Goal: Transaction & Acquisition: Purchase product/service

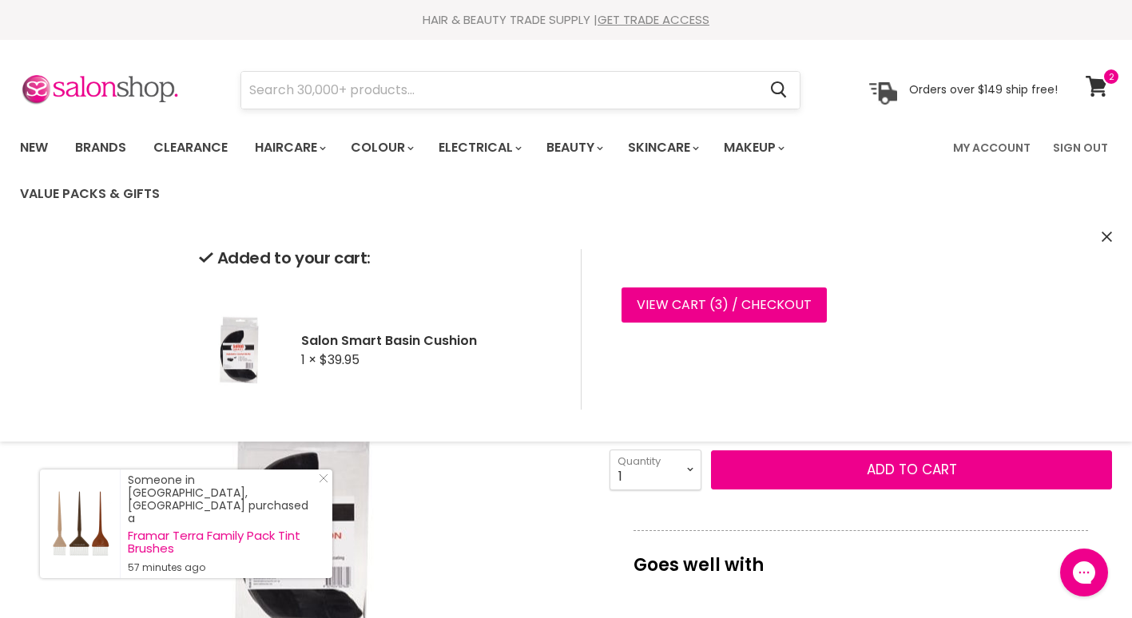
click at [431, 86] on input "Search" at bounding box center [499, 90] width 516 height 37
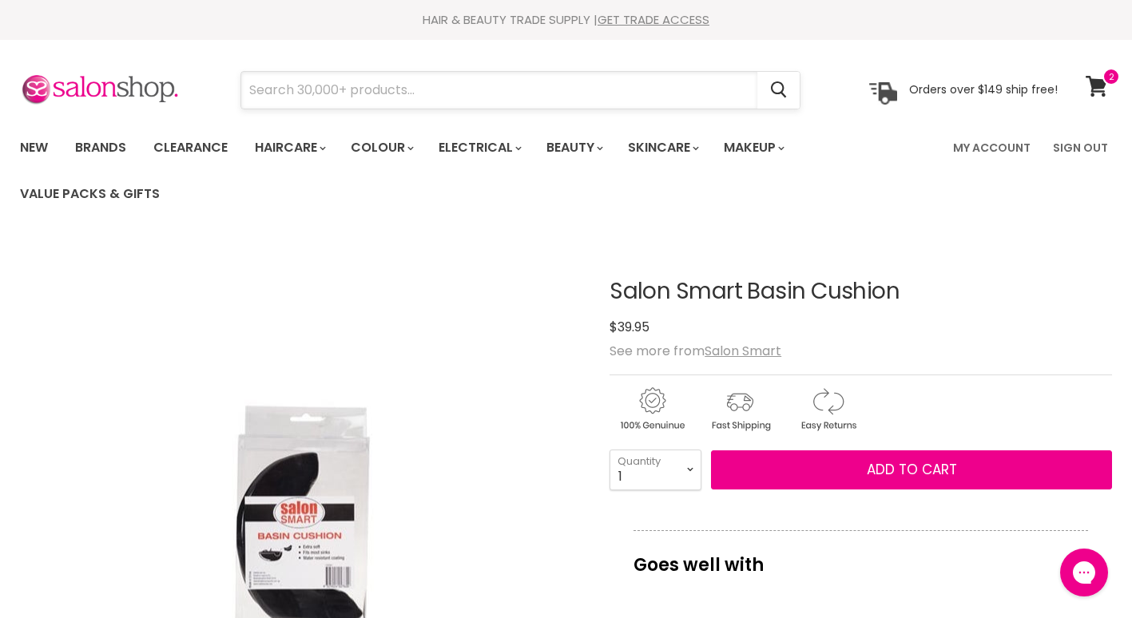
click at [431, 86] on input "Search" at bounding box center [499, 90] width 516 height 37
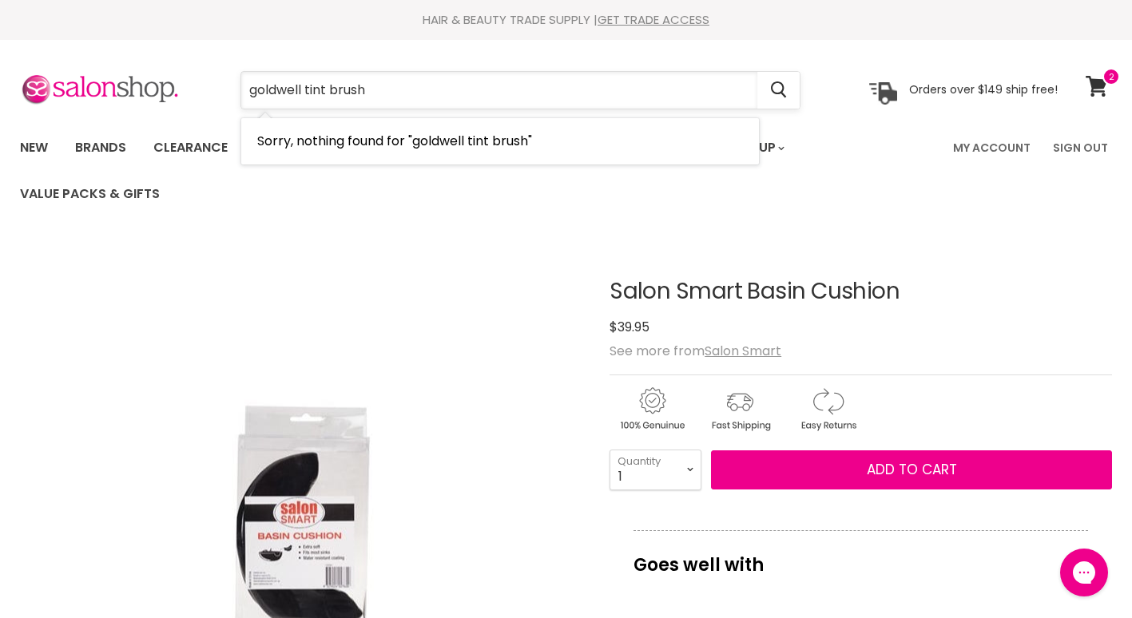
click at [592, 89] on input "goldwell tint brush" at bounding box center [499, 90] width 516 height 37
click at [307, 92] on input "goldwell tint brush" at bounding box center [499, 90] width 516 height 37
type input "tint brush"
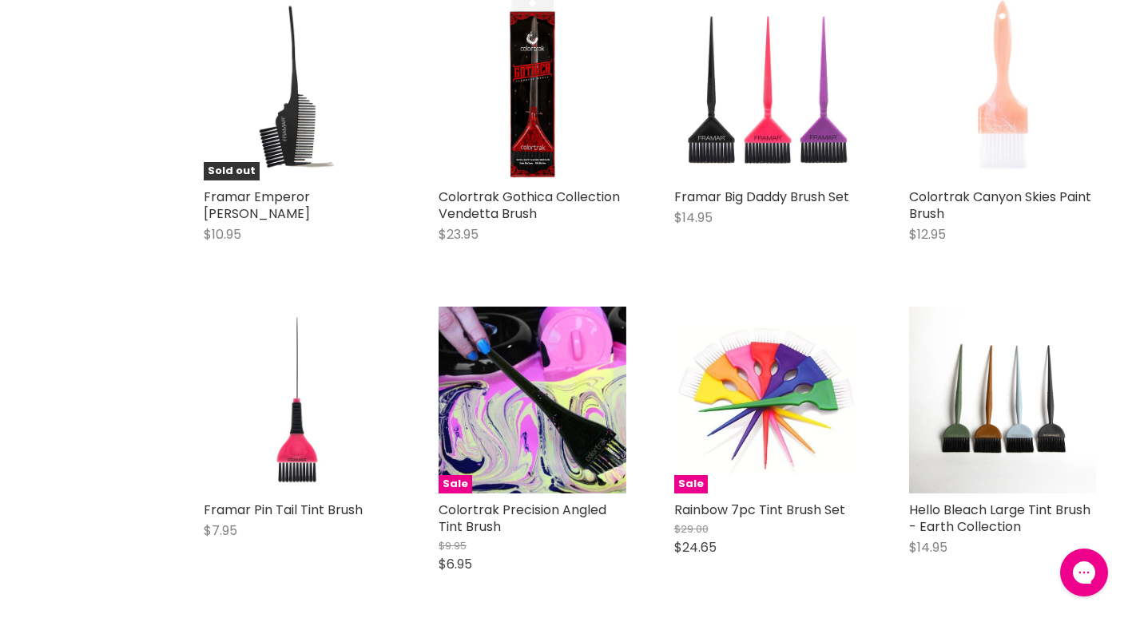
scroll to position [1066, 0]
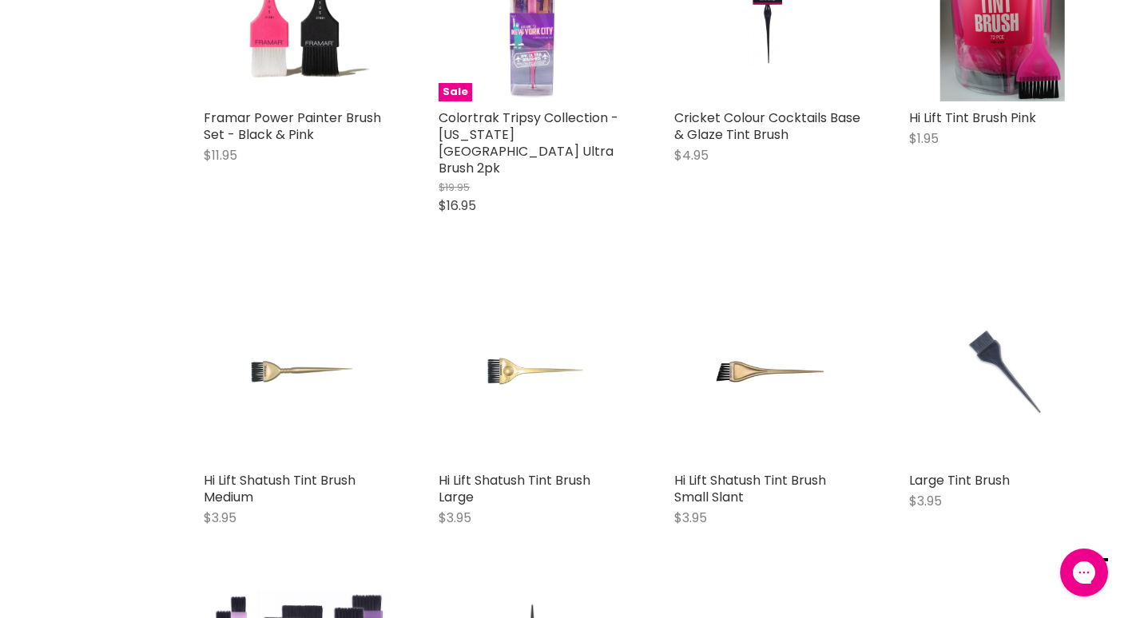
scroll to position [3429, 0]
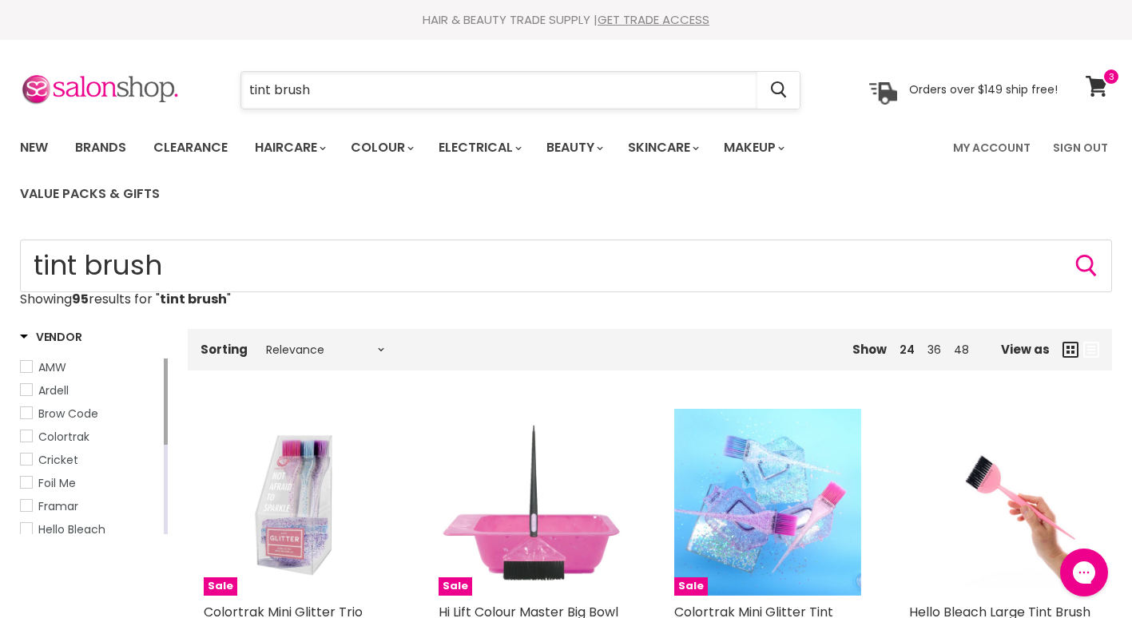
click at [336, 84] on input "tint brush" at bounding box center [499, 90] width 516 height 37
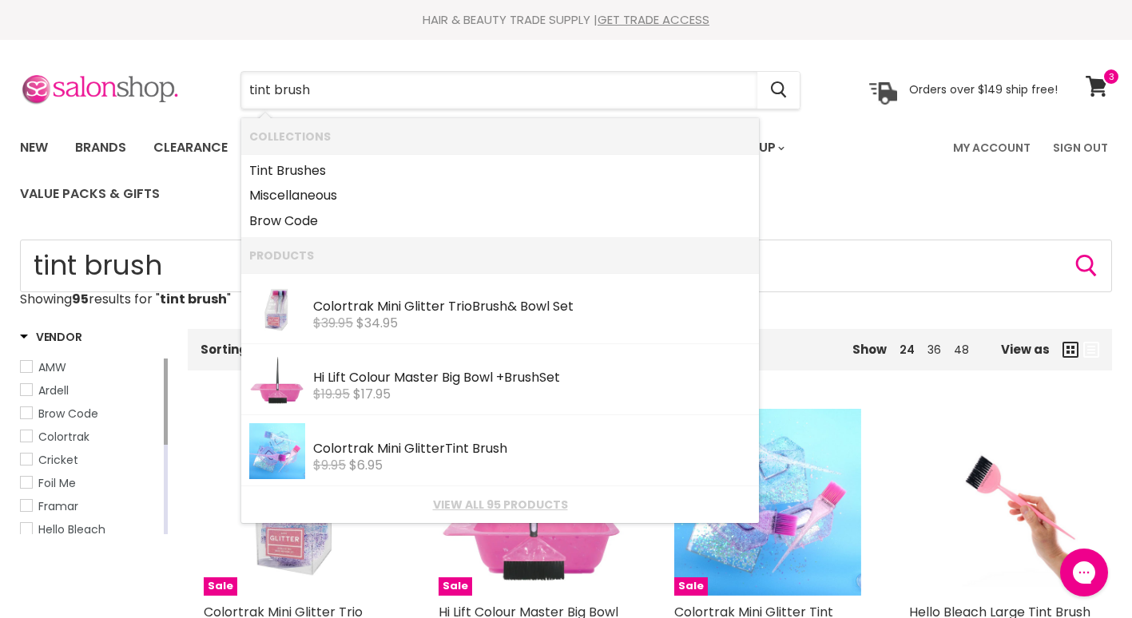
drag, startPoint x: 323, startPoint y: 93, endPoint x: 137, endPoint y: 76, distance: 186.1
click at [137, 76] on div "tint brush Cancel Orders over $149 ship free!" at bounding box center [539, 90] width 1038 height 37
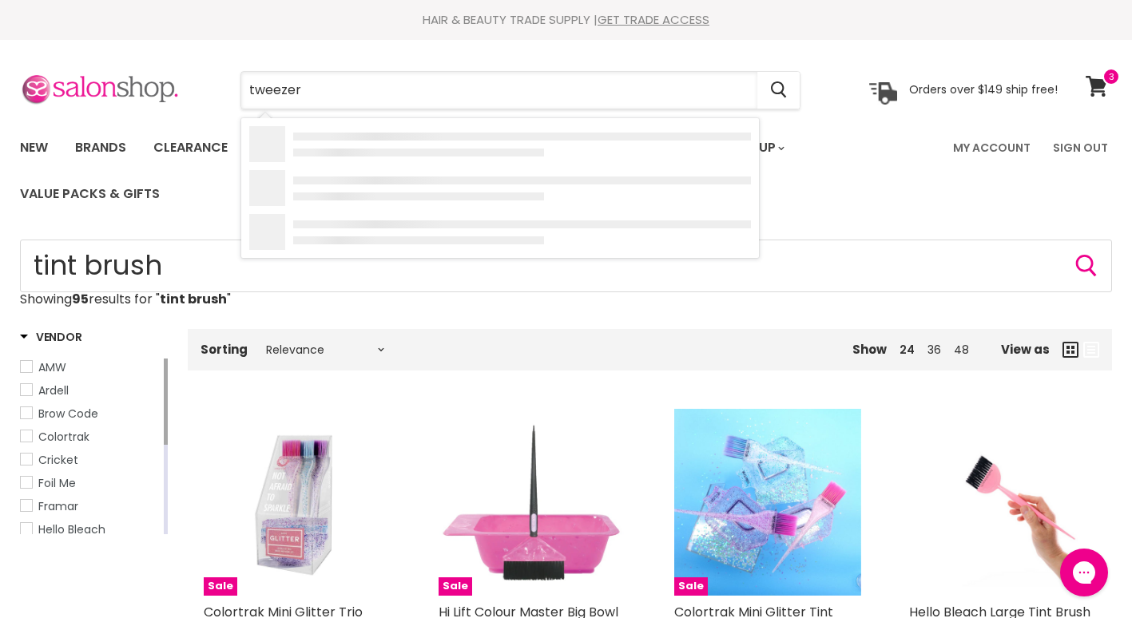
type input "tweezers"
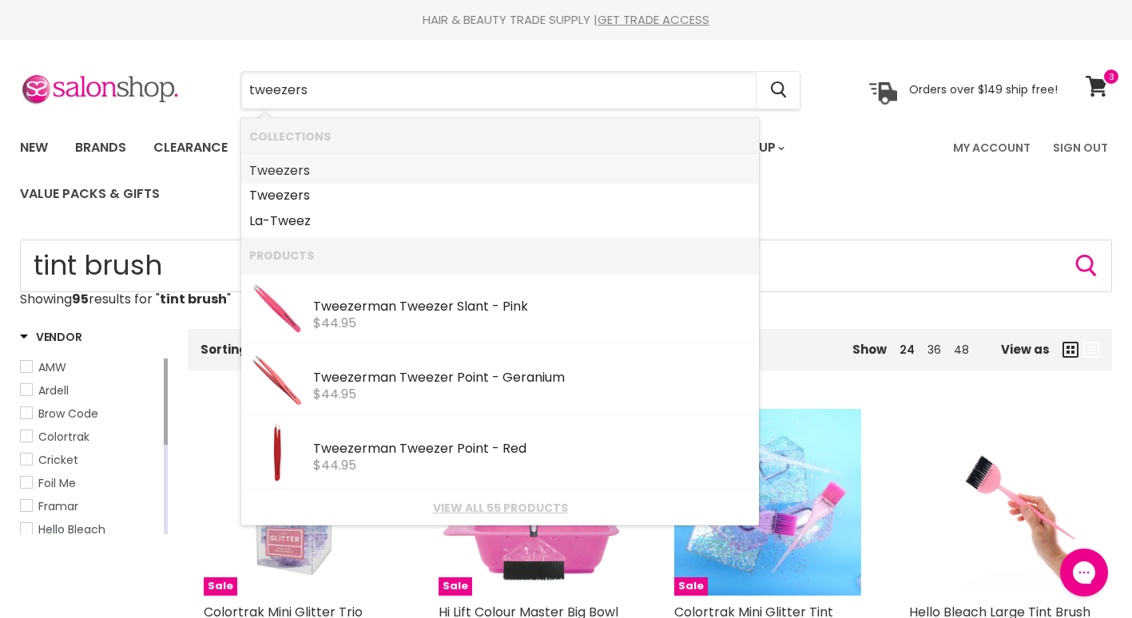
click at [322, 169] on link "Tweezers" at bounding box center [500, 171] width 502 height 26
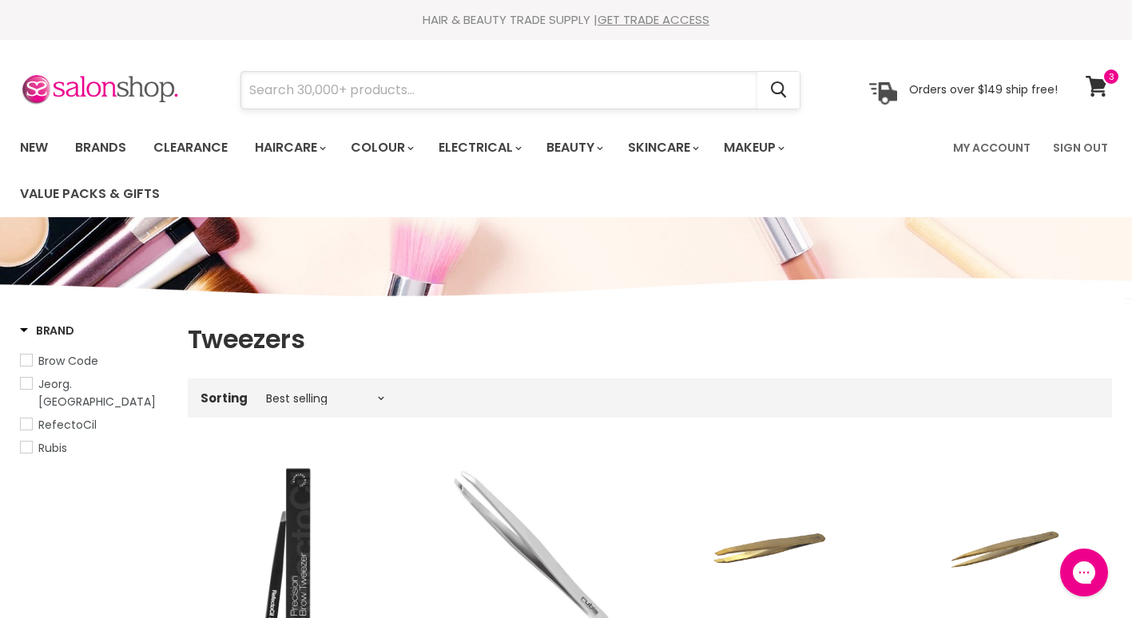
click at [412, 83] on input "Search" at bounding box center [499, 90] width 516 height 37
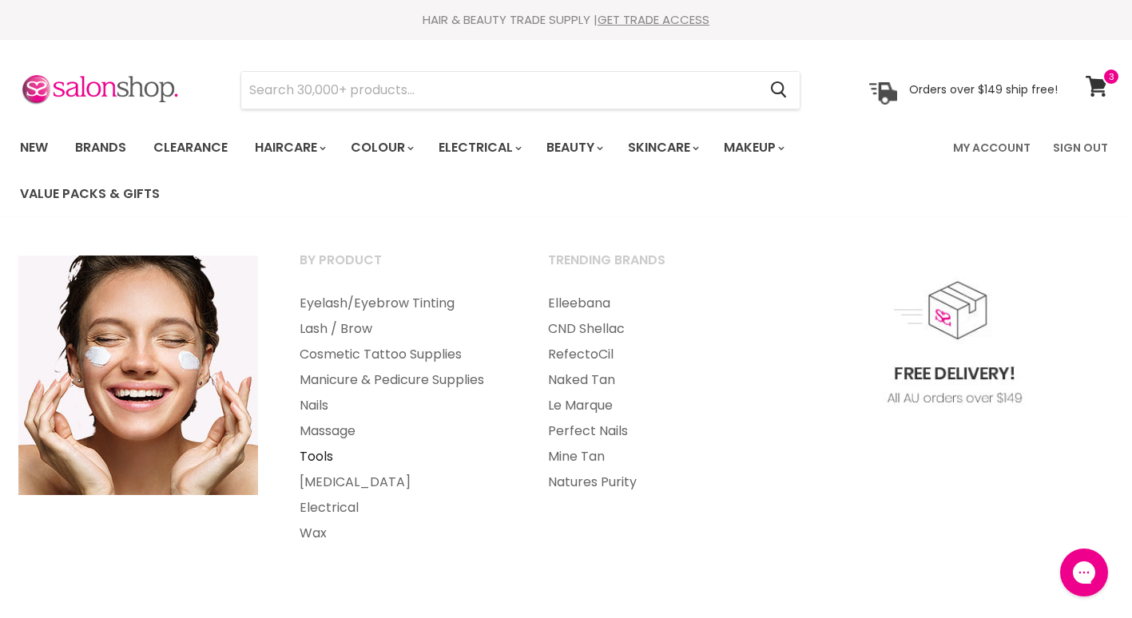
click at [328, 455] on link "Tools" at bounding box center [402, 457] width 245 height 26
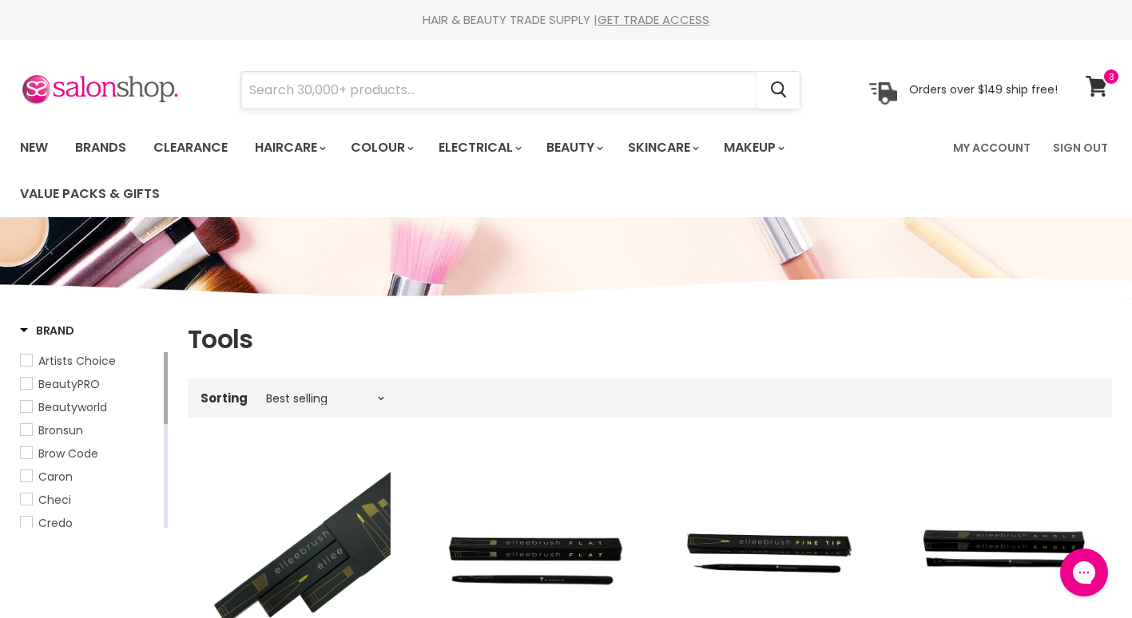
click at [451, 100] on input "Search" at bounding box center [499, 90] width 516 height 37
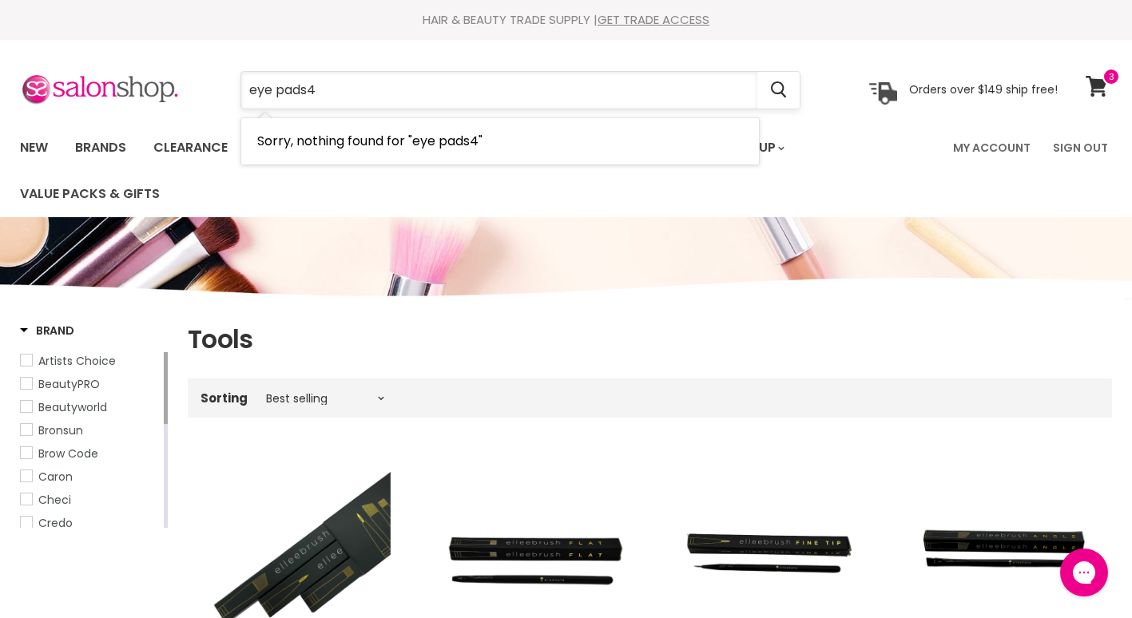
type input "eye pads"
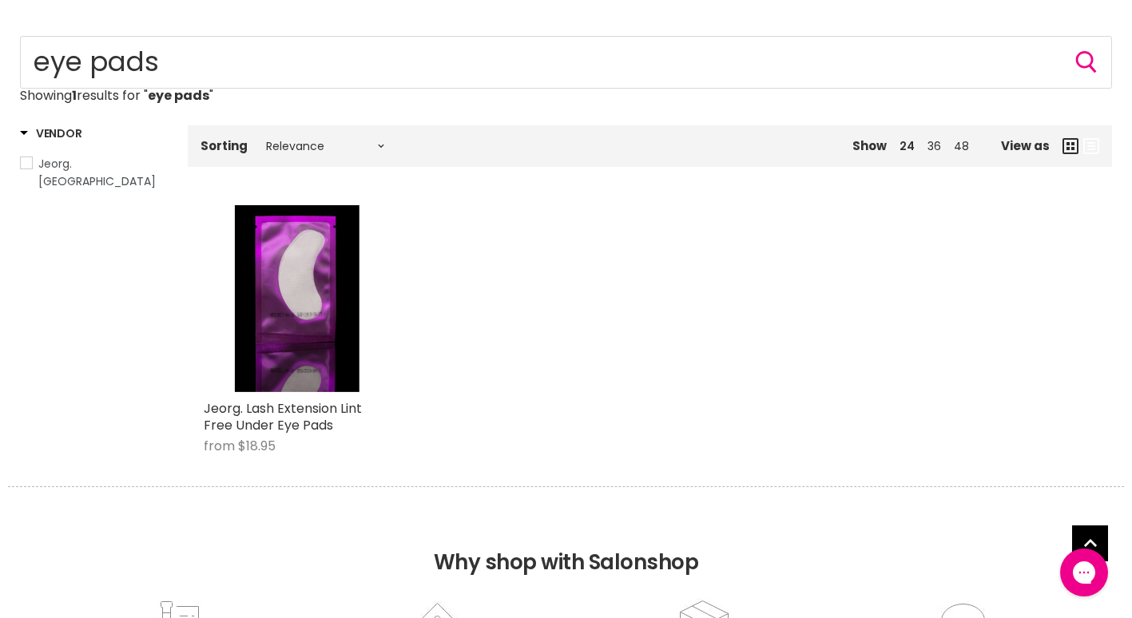
scroll to position [267, 0]
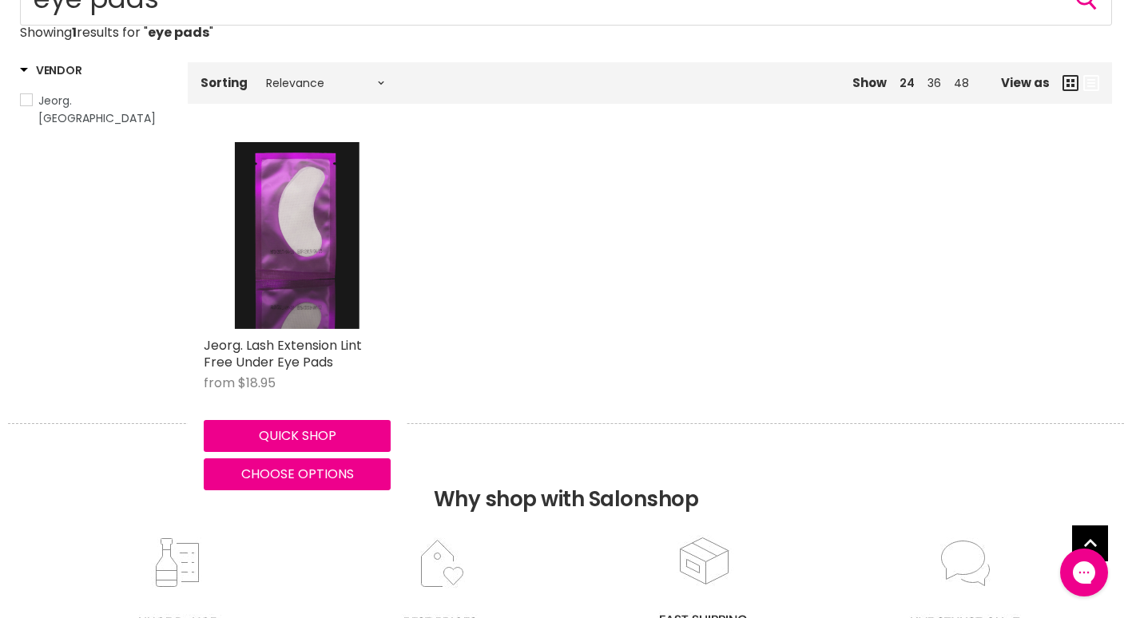
click at [287, 252] on img "Main content" at bounding box center [297, 235] width 125 height 187
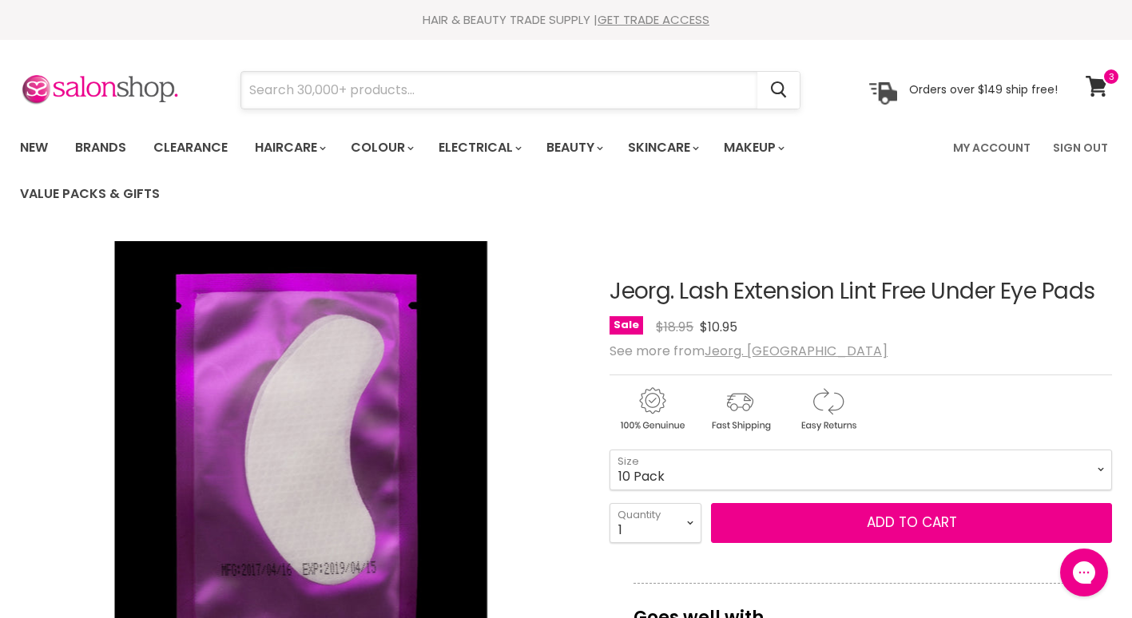
click at [375, 100] on input "Search" at bounding box center [499, 90] width 516 height 37
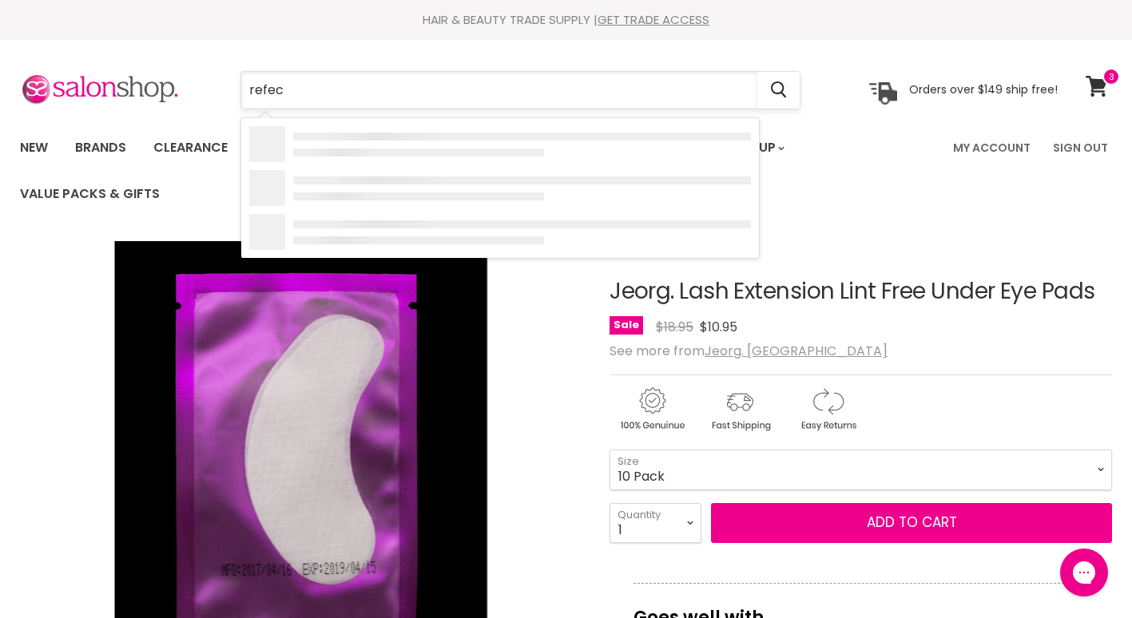
type input "refect"
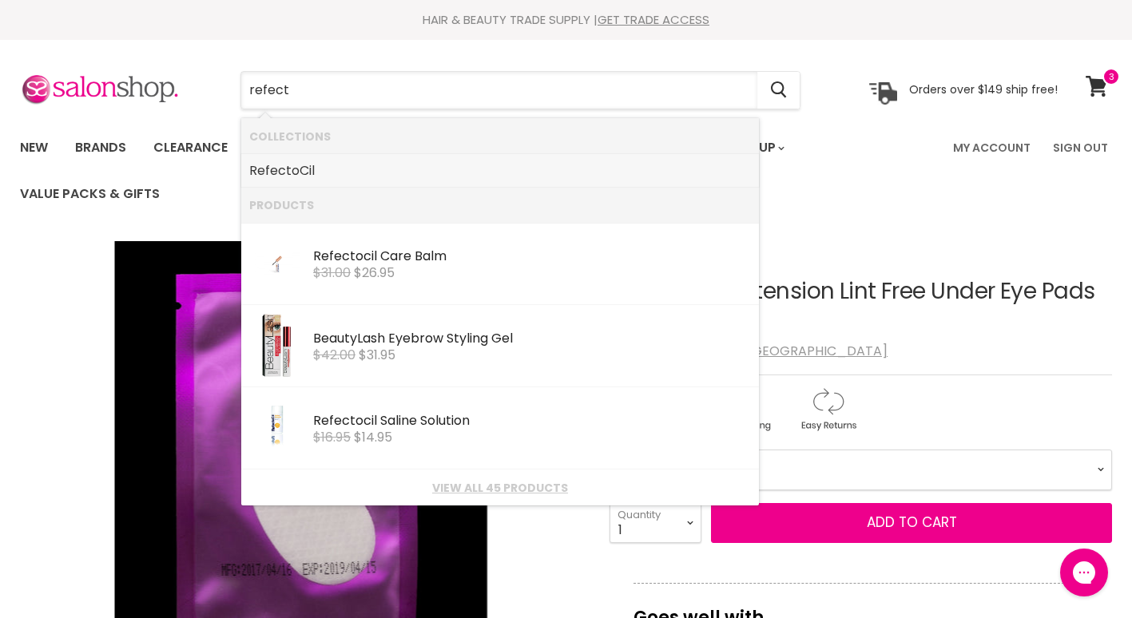
click at [300, 170] on link "Refect oCil" at bounding box center [500, 171] width 502 height 26
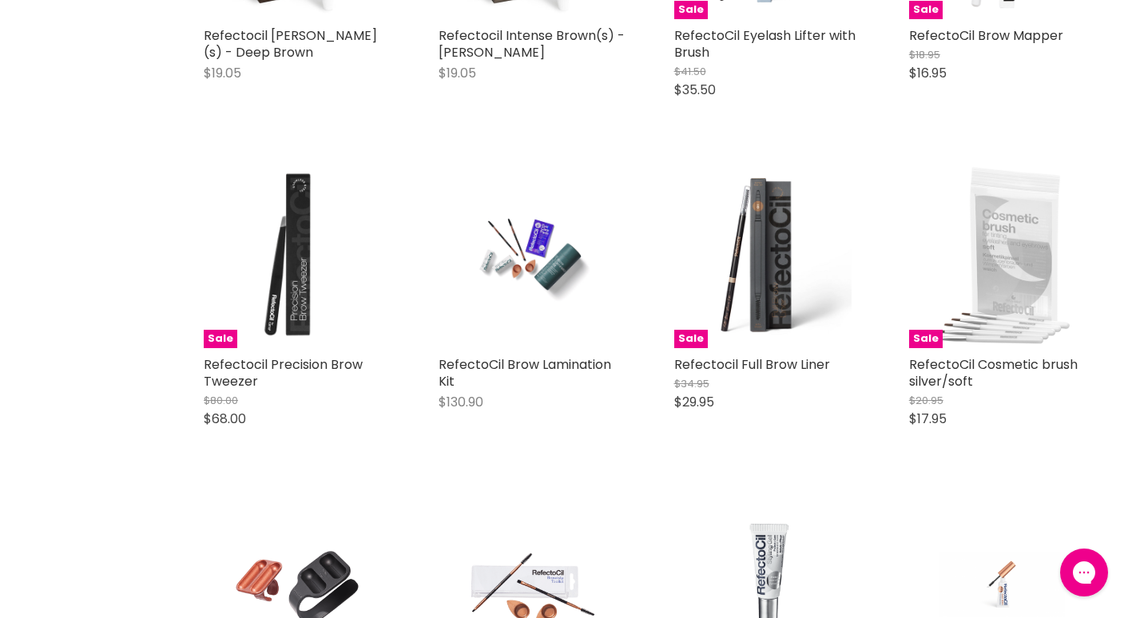
scroll to position [1388, 0]
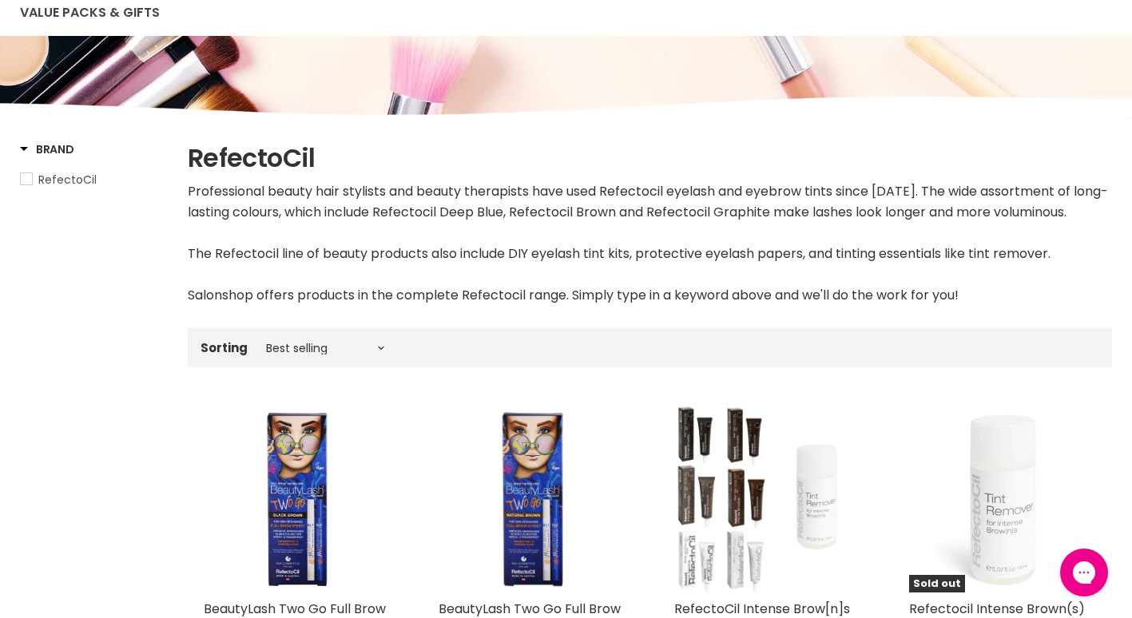
scroll to position [0, 0]
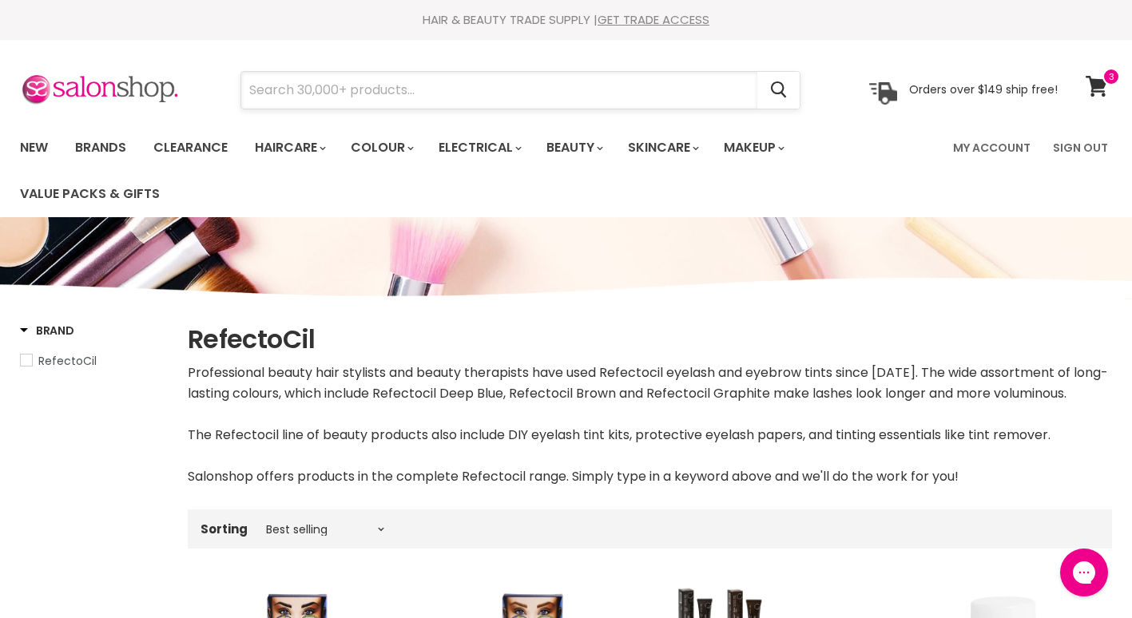
click at [329, 100] on input "Search" at bounding box center [499, 90] width 516 height 37
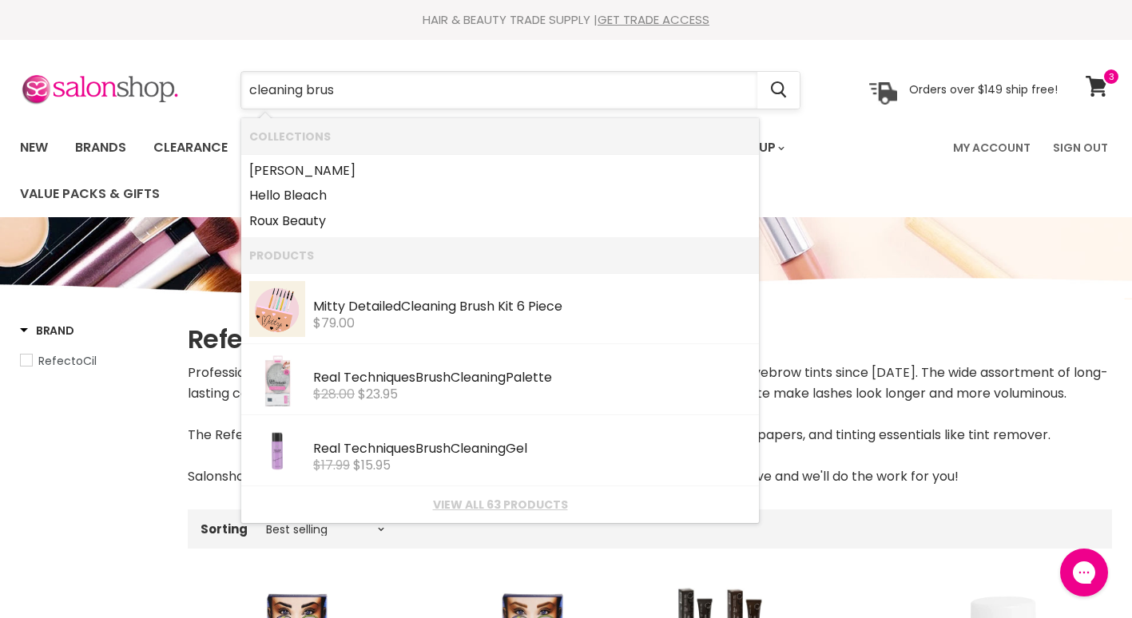
type input "cleaning brush"
